Goal: Check status: Check status

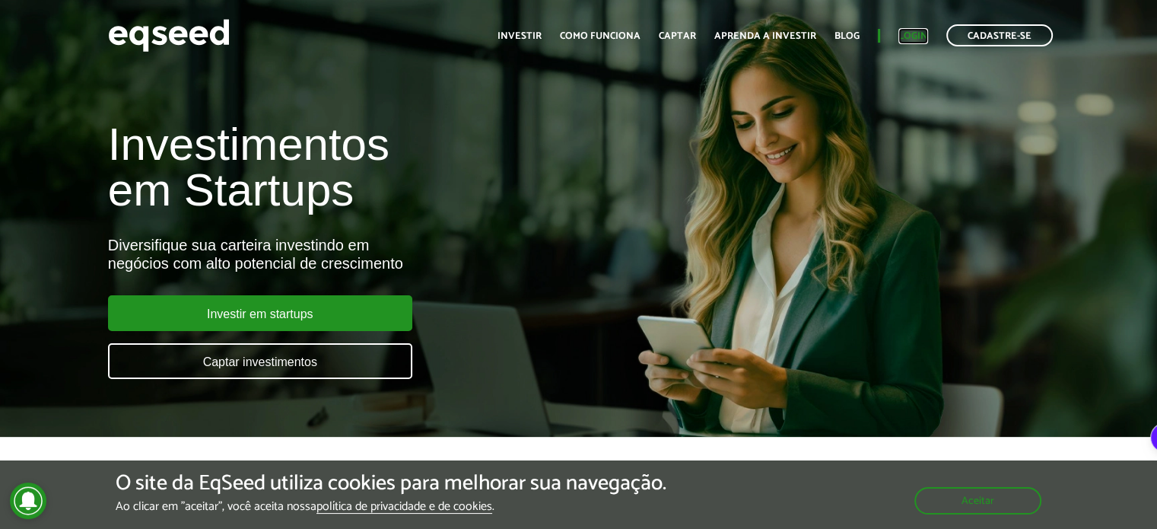
click at [907, 32] on link "Login" at bounding box center [914, 36] width 30 height 10
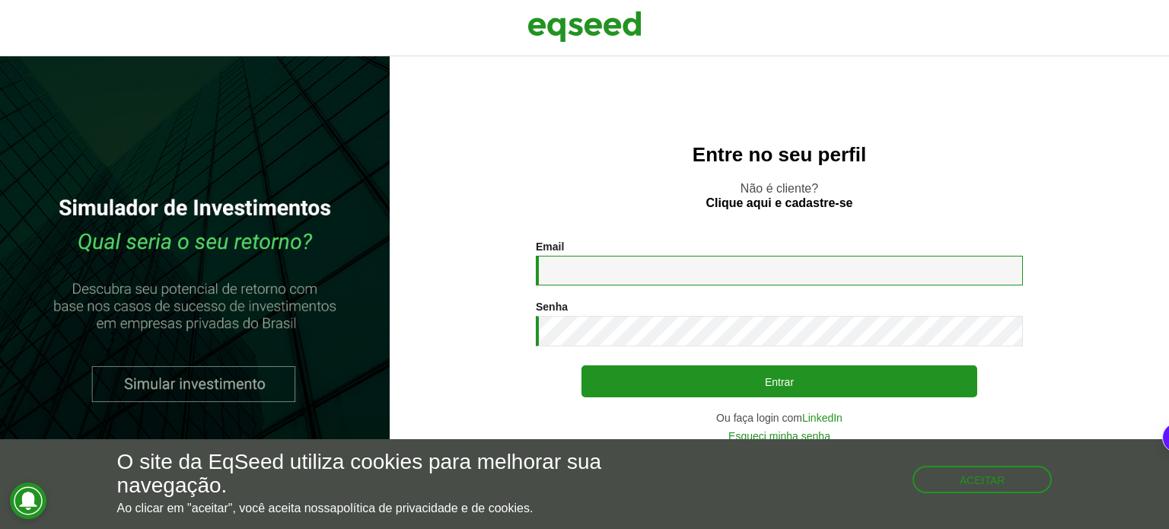
click at [584, 275] on input "Email *" at bounding box center [779, 271] width 487 height 30
type input "**********"
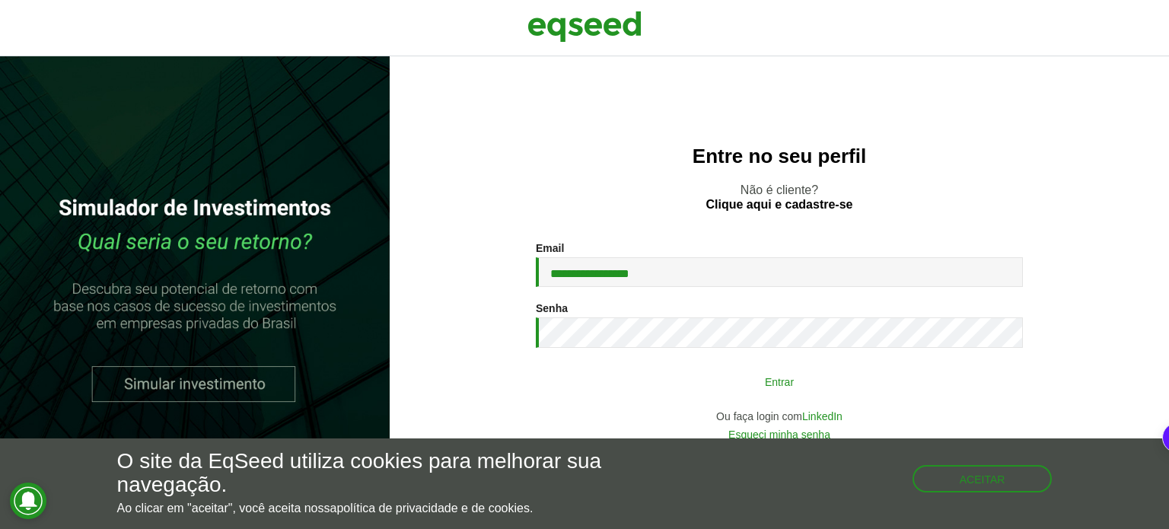
click at [724, 389] on button "Entrar" at bounding box center [779, 381] width 396 height 29
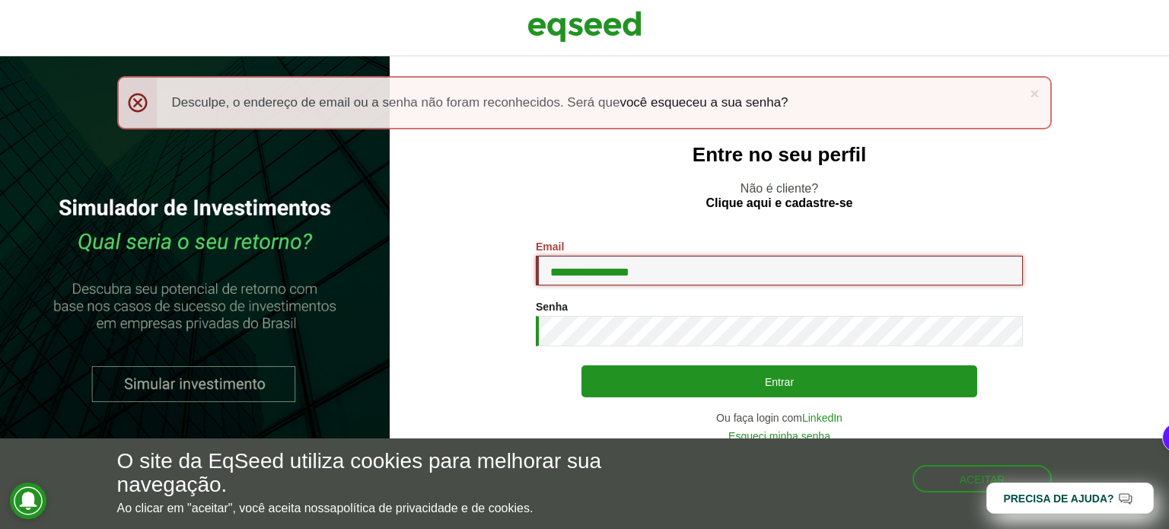
click at [677, 276] on input "**********" at bounding box center [779, 271] width 487 height 30
type input "**********"
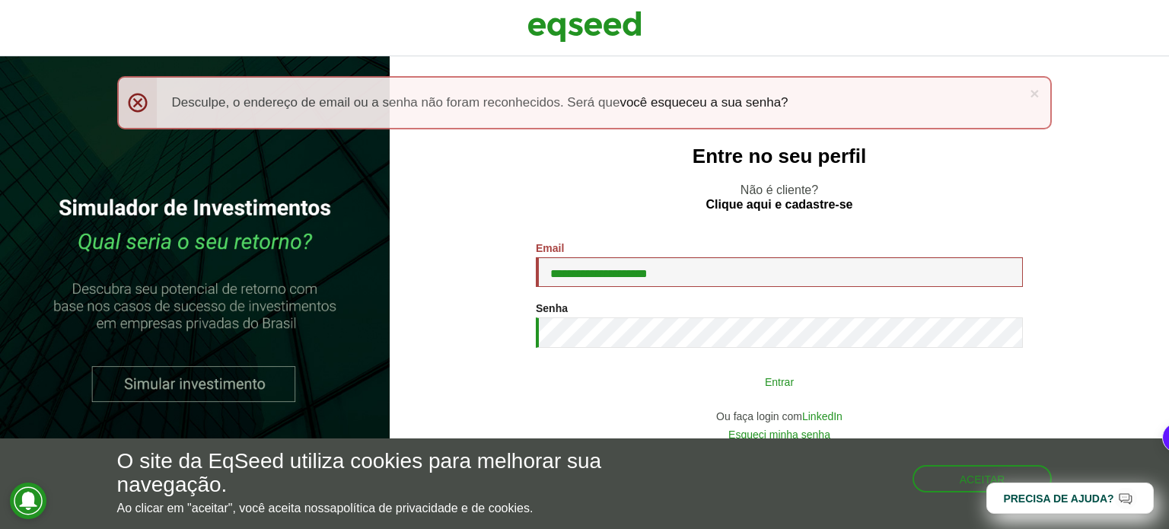
click at [705, 381] on button "Entrar" at bounding box center [779, 381] width 396 height 29
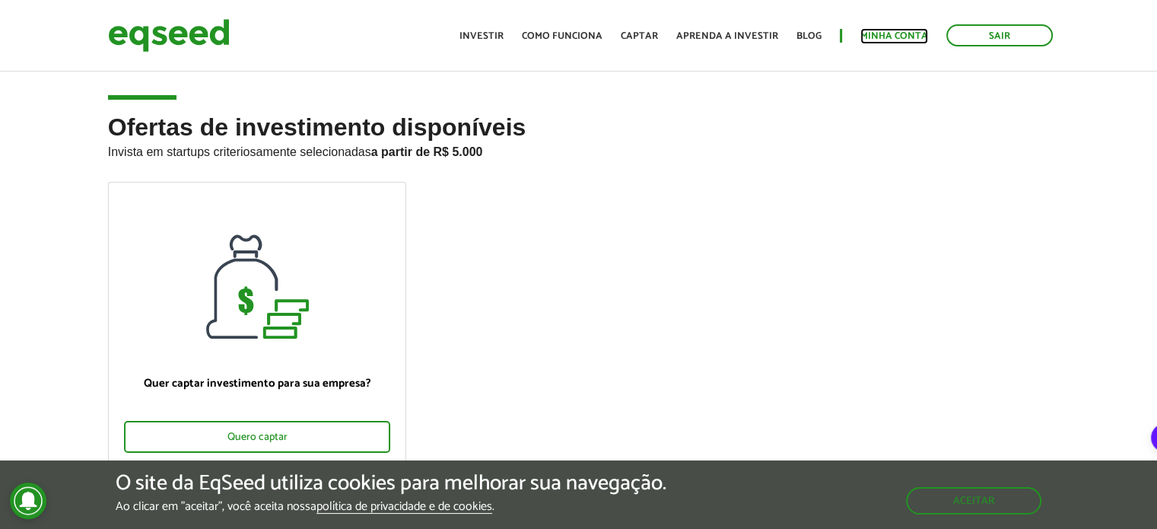
click at [874, 33] on link "Minha conta" at bounding box center [895, 36] width 68 height 10
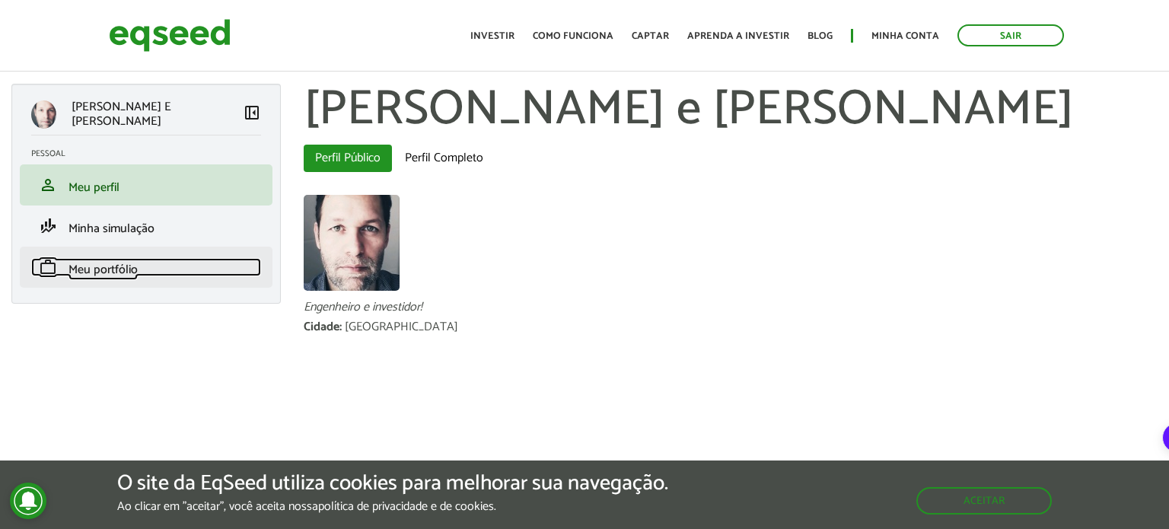
click at [103, 263] on span "Meu portfólio" at bounding box center [102, 269] width 69 height 21
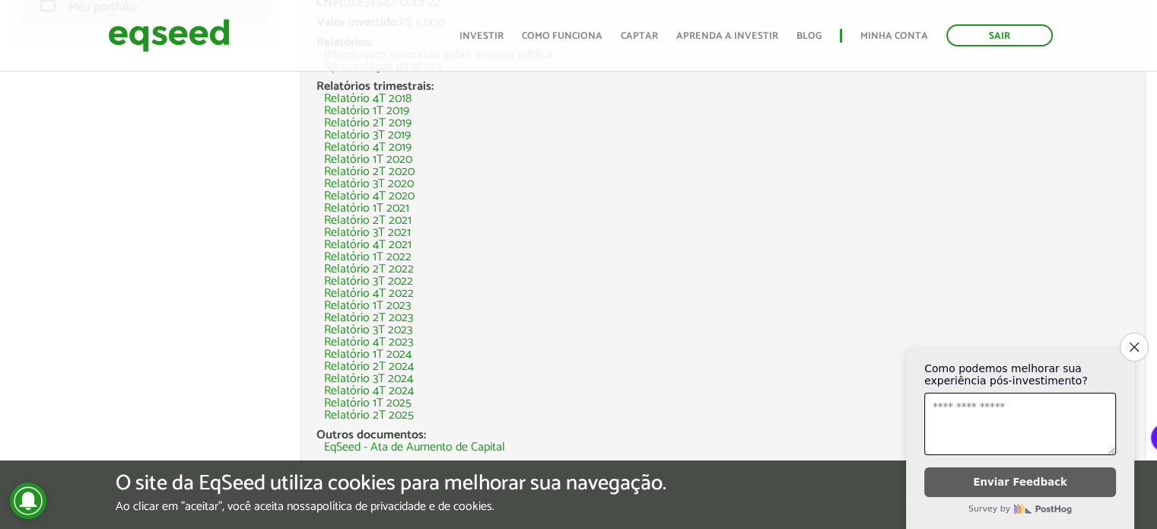
scroll to position [263, 0]
click at [1130, 342] on icon "Close survey" at bounding box center [1134, 347] width 10 height 10
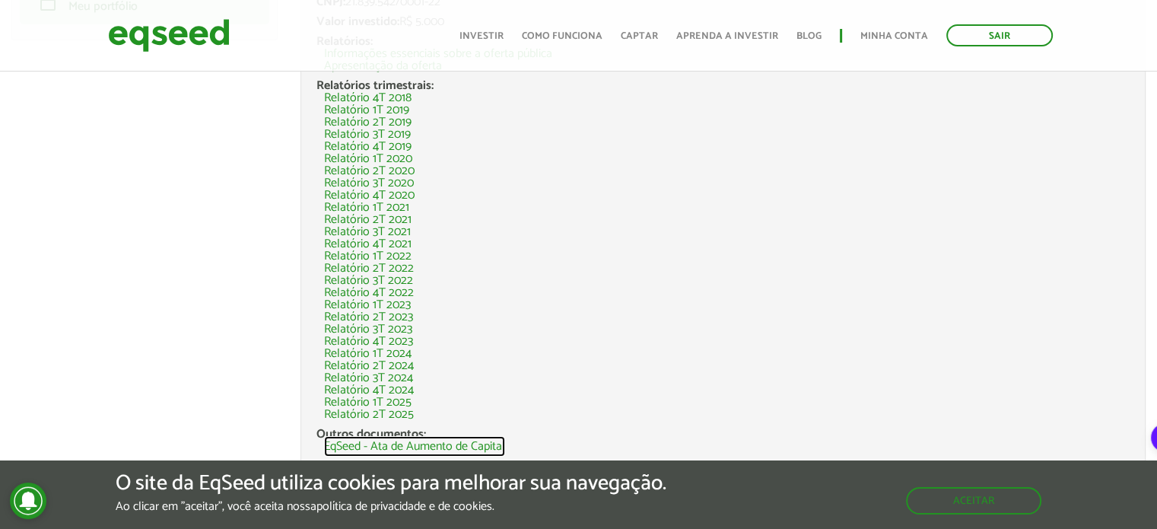
click at [418, 447] on link "EqSeed - Ata de Aumento de Capital" at bounding box center [414, 447] width 181 height 12
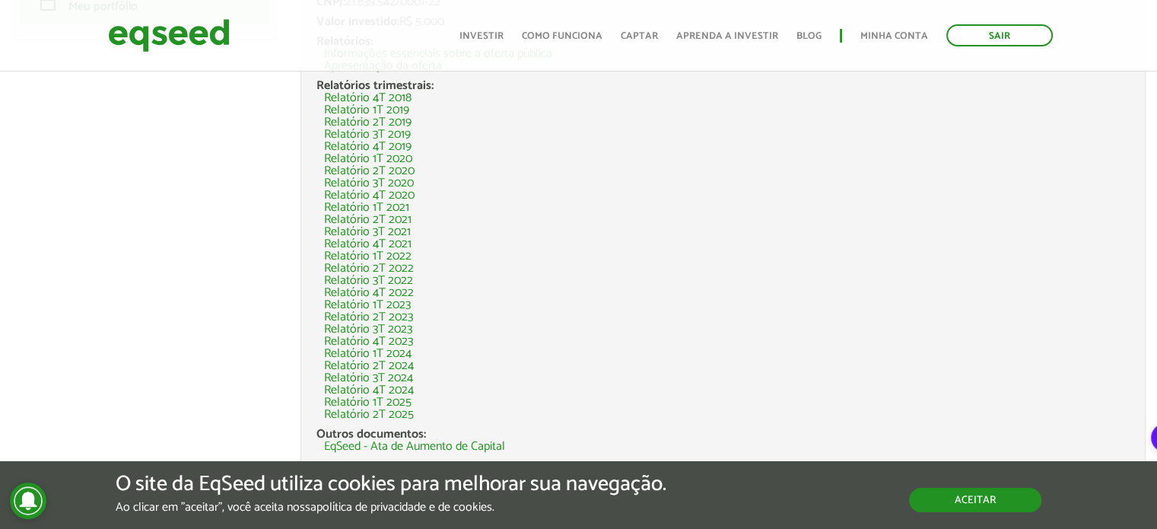
click at [934, 505] on button "Aceitar" at bounding box center [975, 500] width 132 height 24
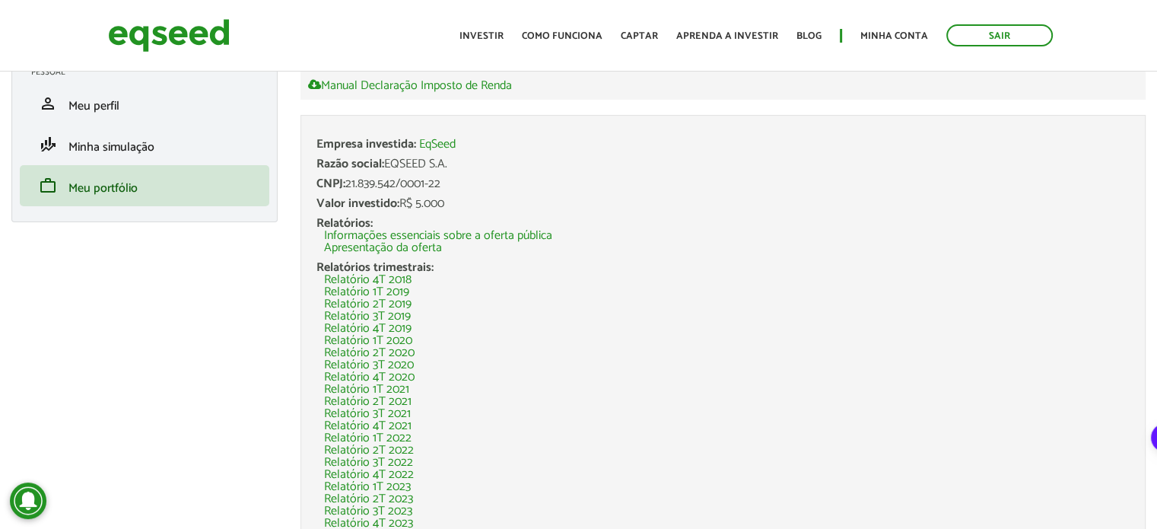
scroll to position [0, 0]
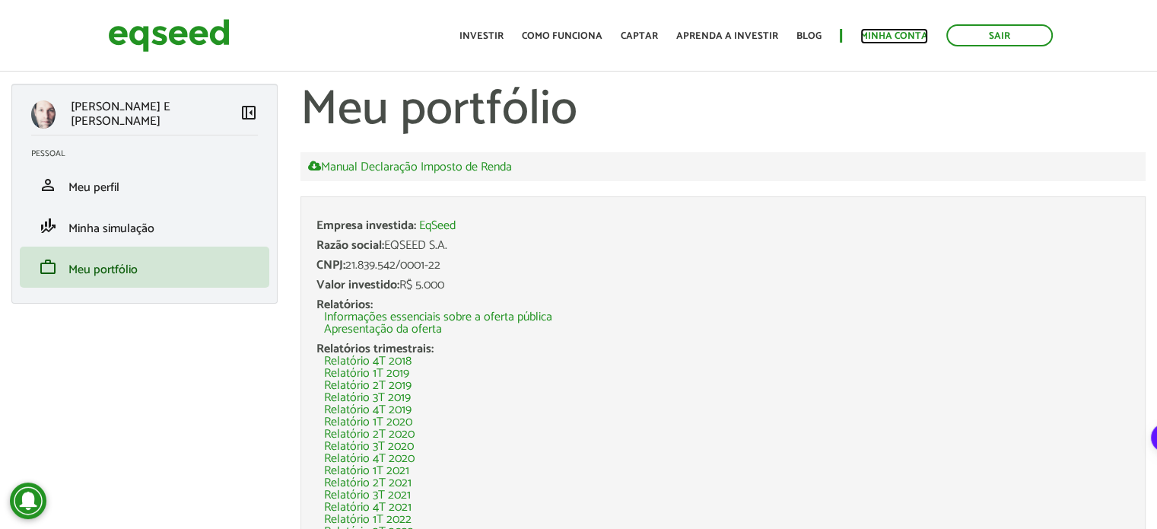
click at [885, 32] on link "Minha conta" at bounding box center [895, 36] width 68 height 10
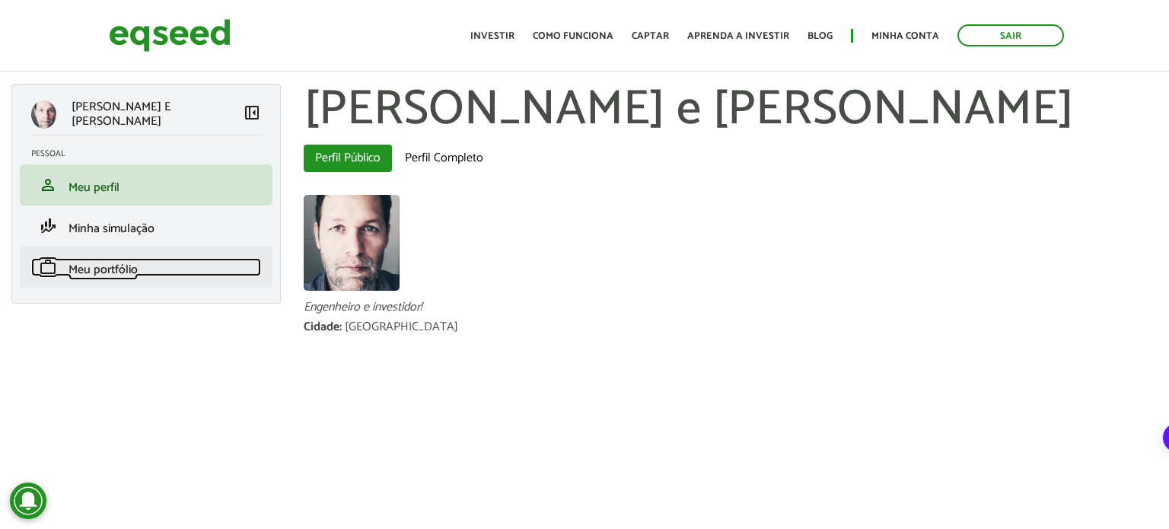
click at [101, 270] on span "Meu portfólio" at bounding box center [102, 269] width 69 height 21
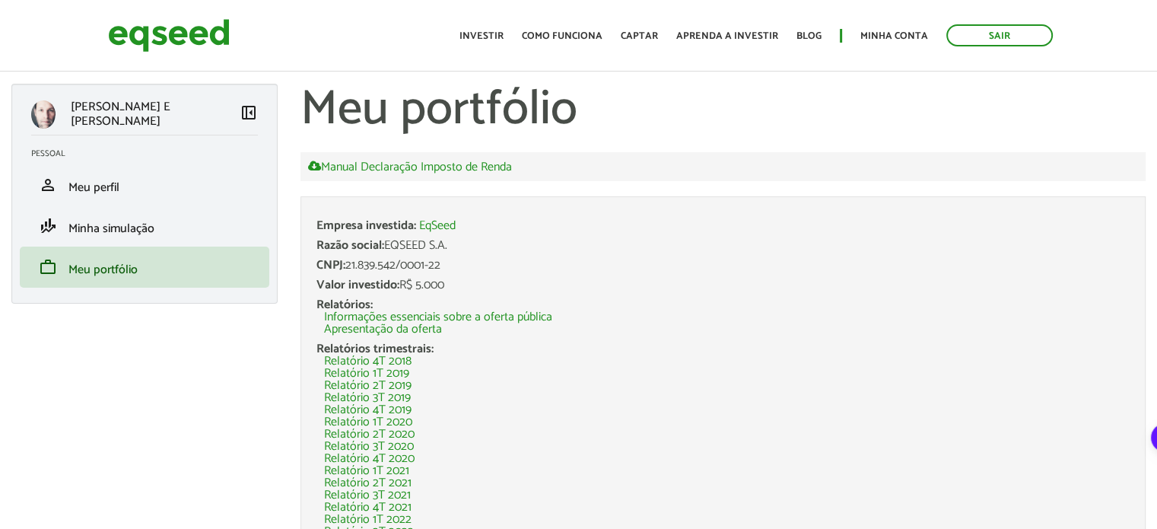
click at [431, 279] on div "Valor investido: R$ 5.000" at bounding box center [723, 285] width 813 height 12
